Goal: Communication & Community: Ask a question

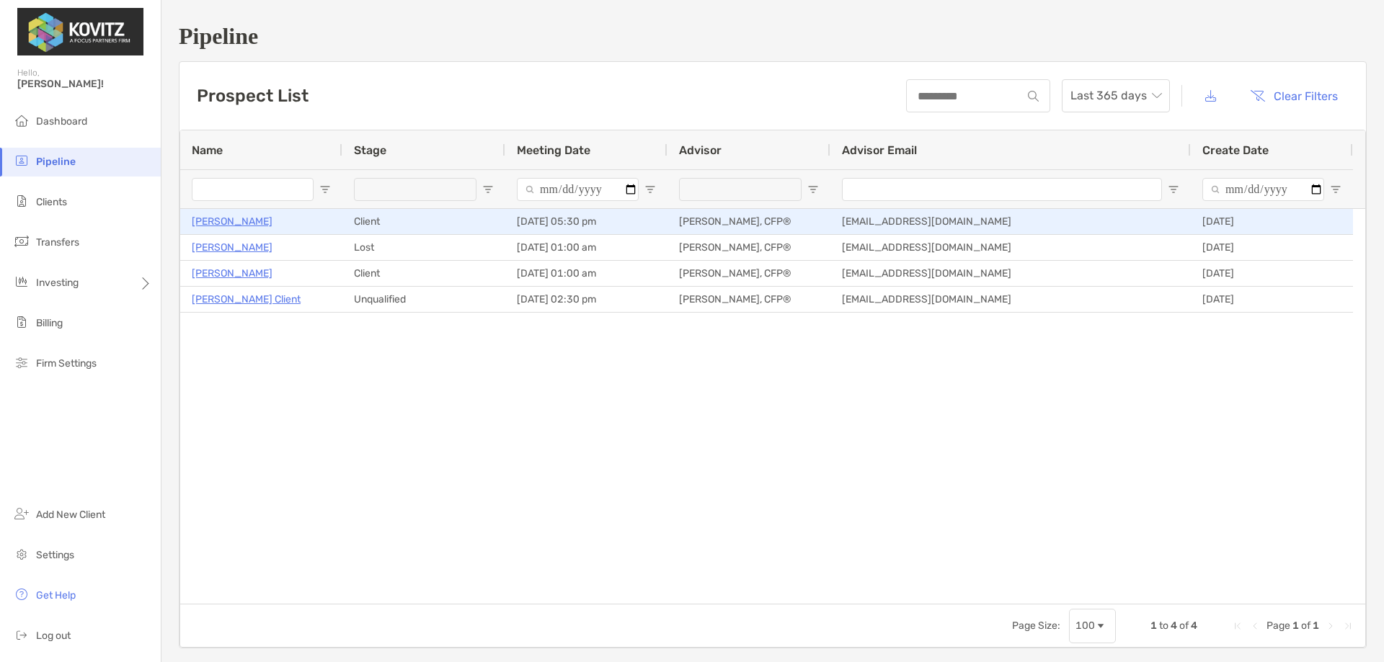
click at [250, 218] on p "[PERSON_NAME]" at bounding box center [232, 222] width 81 height 18
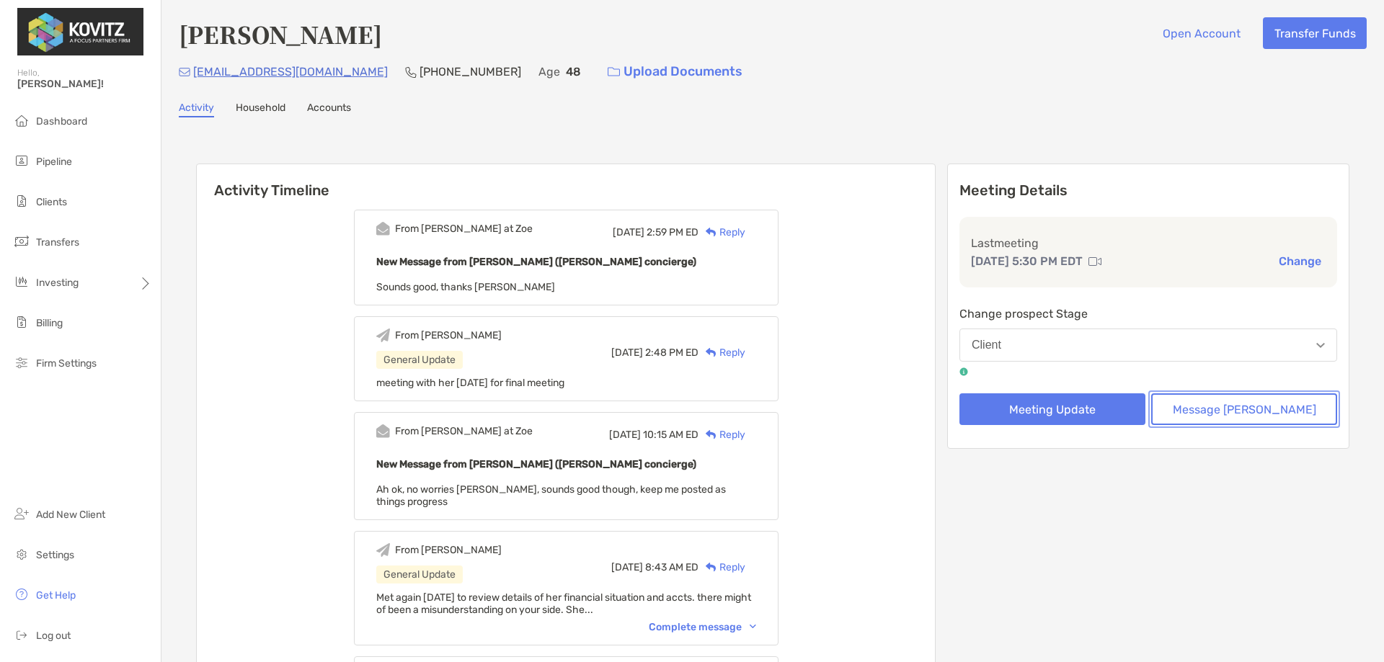
click at [1253, 410] on button "Message [PERSON_NAME]" at bounding box center [1244, 410] width 186 height 32
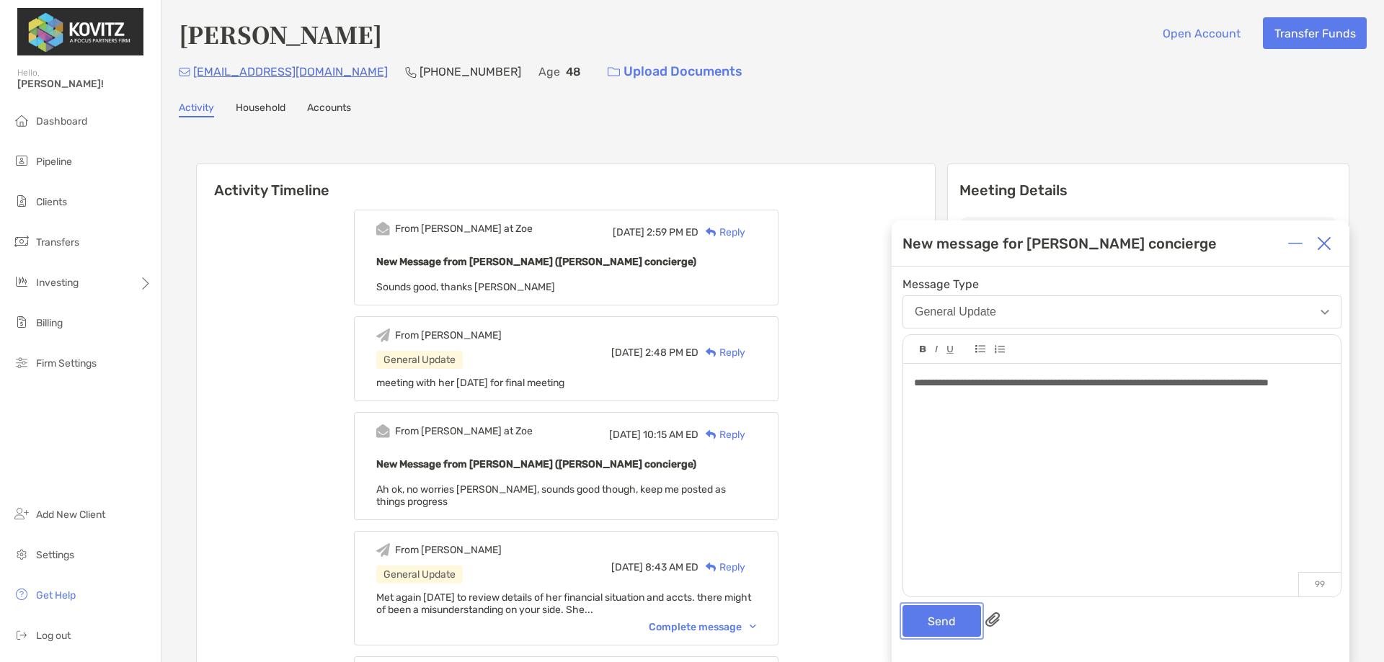
click at [930, 618] on button "Send" at bounding box center [941, 621] width 79 height 32
